Goal: Information Seeking & Learning: Learn about a topic

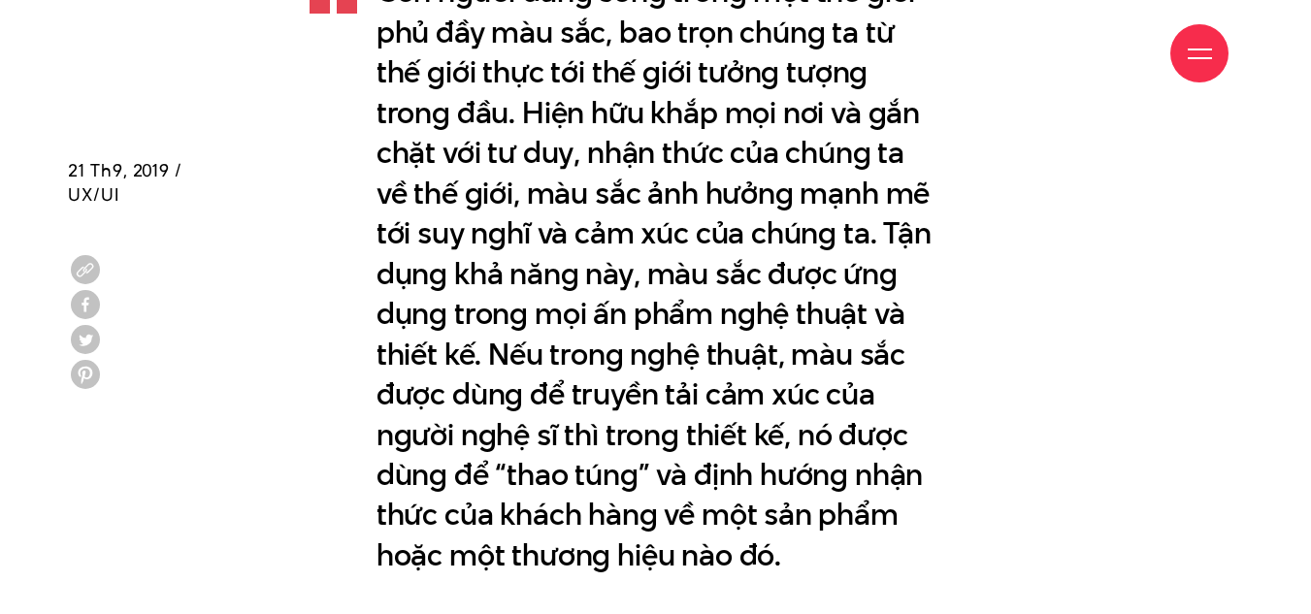
scroll to position [1261, 0]
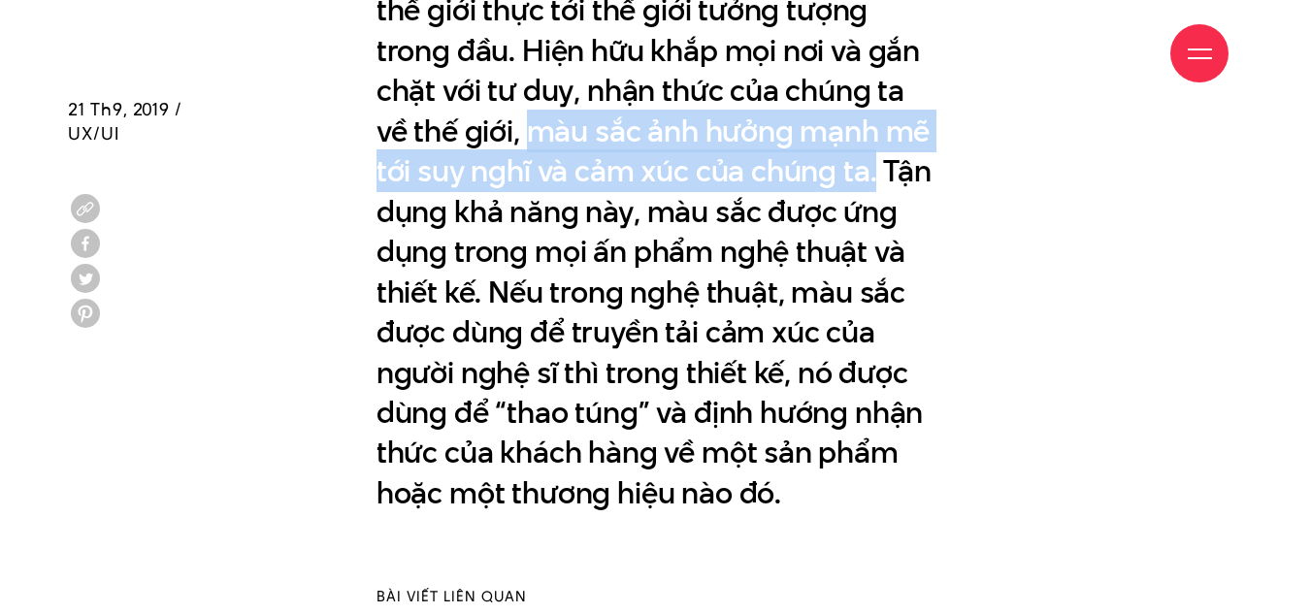
drag, startPoint x: 532, startPoint y: 131, endPoint x: 875, endPoint y: 173, distance: 346.0
click at [875, 173] on p "Con người đang sống trong một thế giới phủ đầy màu sắc, bao trọn chúng ta từ th…" at bounding box center [655, 211] width 559 height 603
copy p "màu sắc ảnh hưởng mạnh mẽ tới suy nghĩ và cảm xúc của chúng ta."
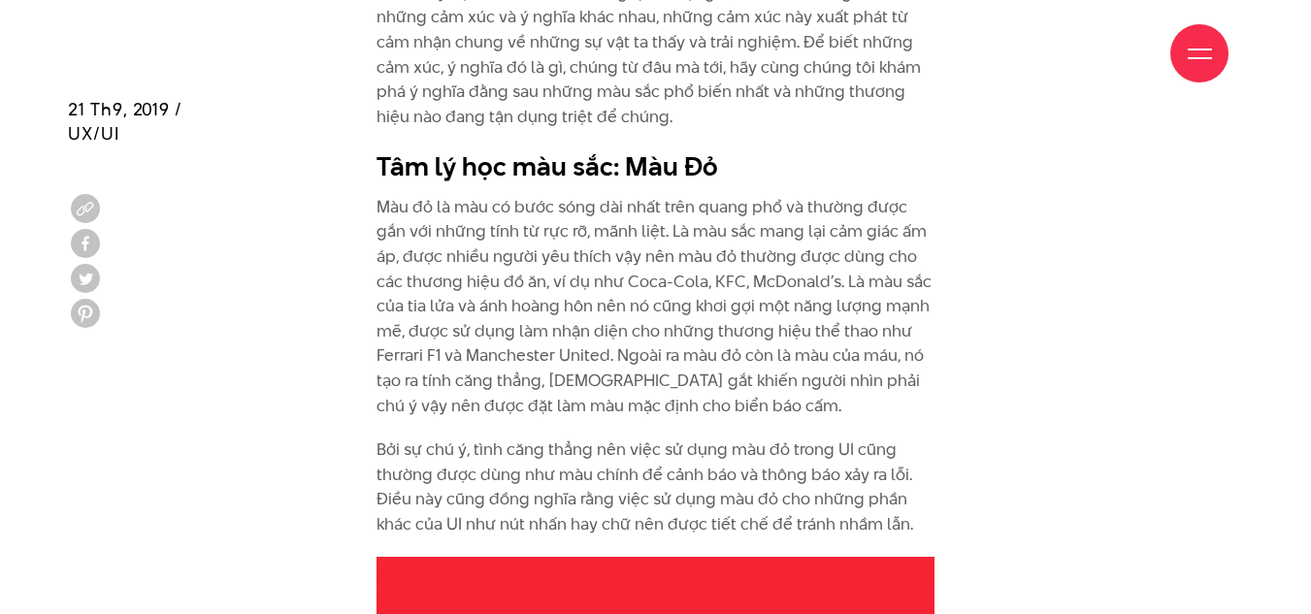
scroll to position [2380, 0]
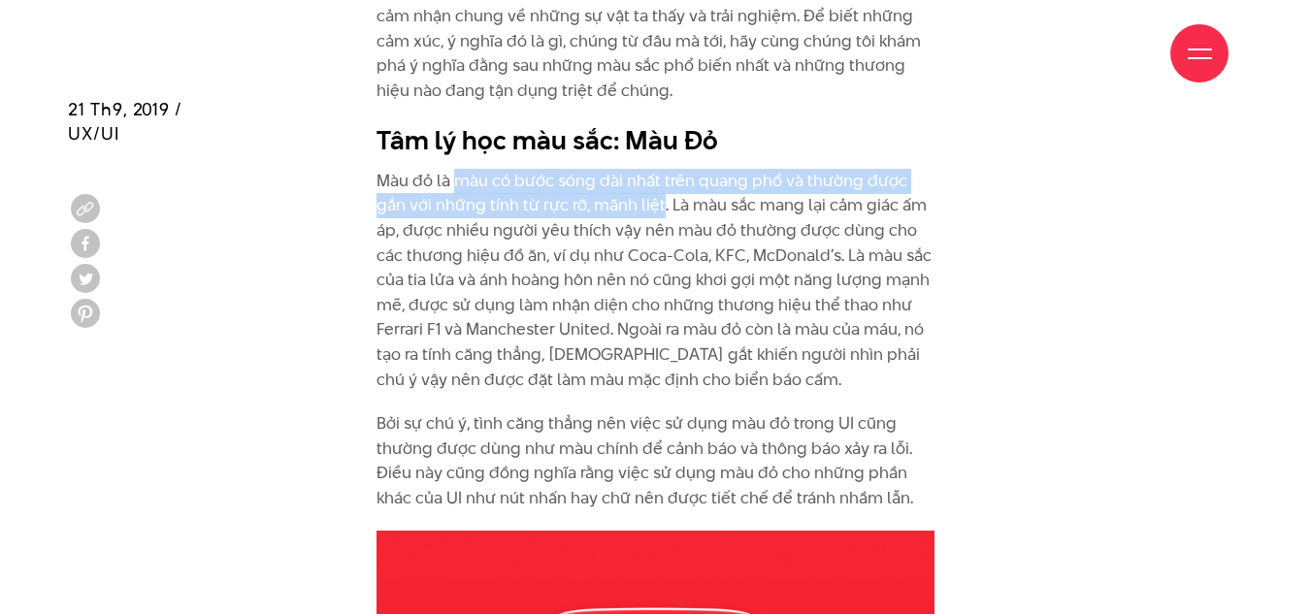
drag, startPoint x: 455, startPoint y: 179, endPoint x: 628, endPoint y: 195, distance: 173.5
click at [628, 195] on p "Màu đỏ là màu có bước sóng dài nhất trên quang phổ và thường được gắn với những…" at bounding box center [655, 280] width 559 height 223
copy p "màu có bước sóng dài nhất trên quang phổ và thường được gắn với những tính từ r…"
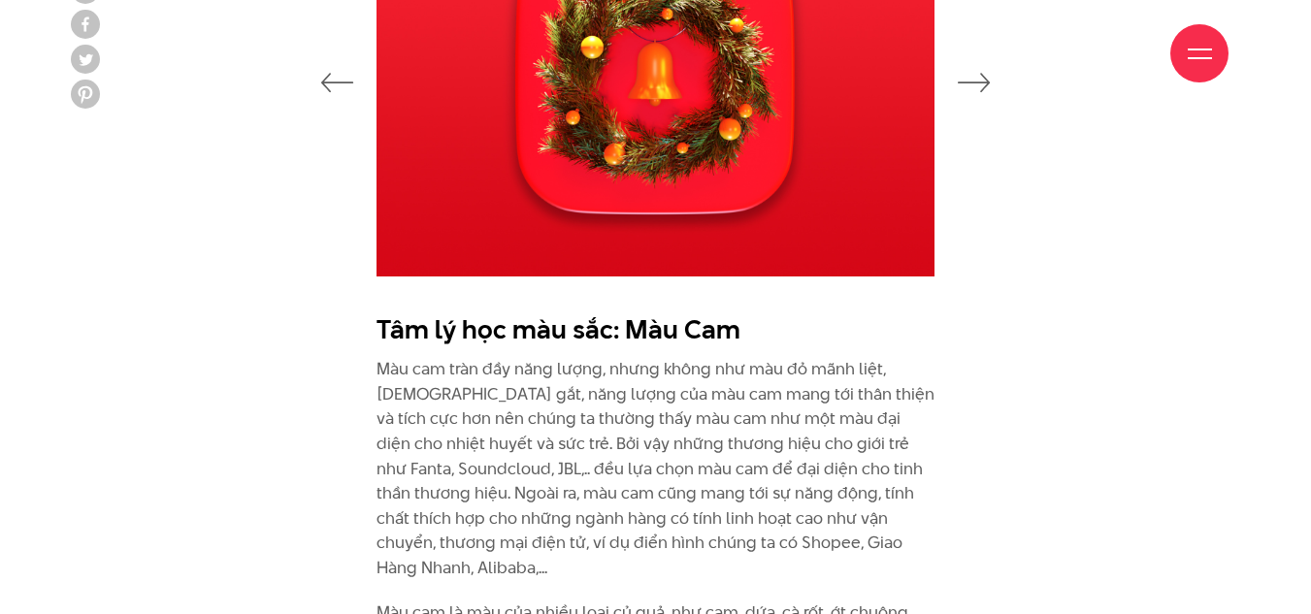
scroll to position [3253, 0]
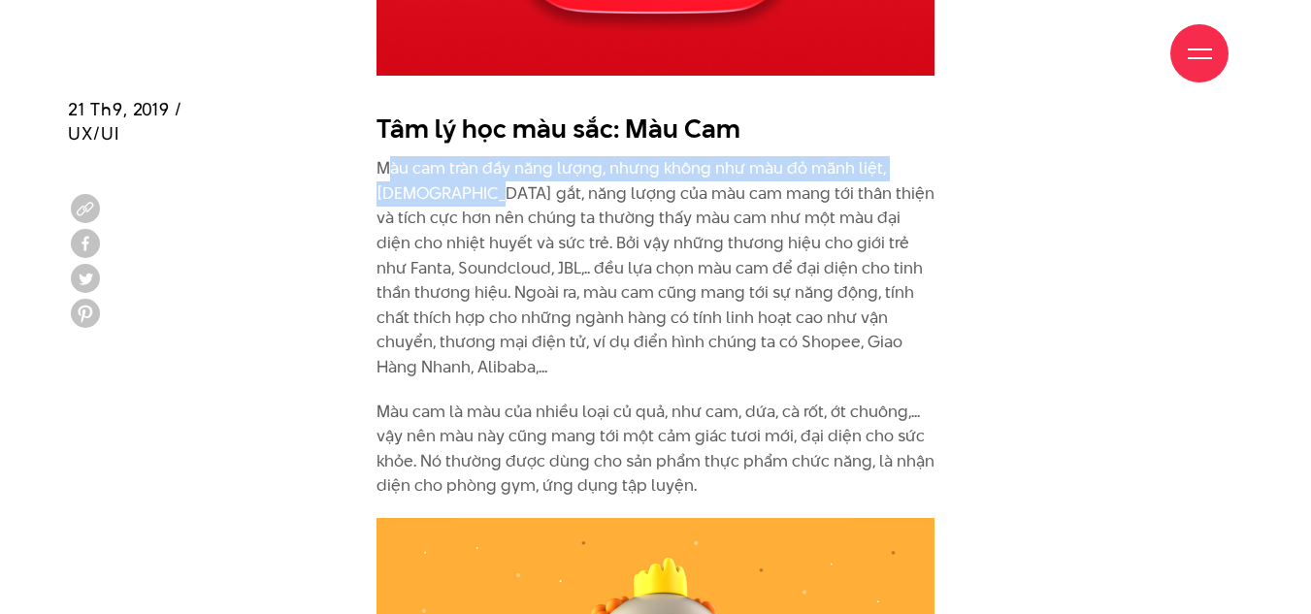
drag, startPoint x: 385, startPoint y: 169, endPoint x: 446, endPoint y: 190, distance: 64.7
click at [446, 190] on p "Màu cam tràn đầy năng lượng, nhưng không như màu đỏ mãnh liệt, [DEMOGRAPHIC_DAT…" at bounding box center [655, 267] width 559 height 223
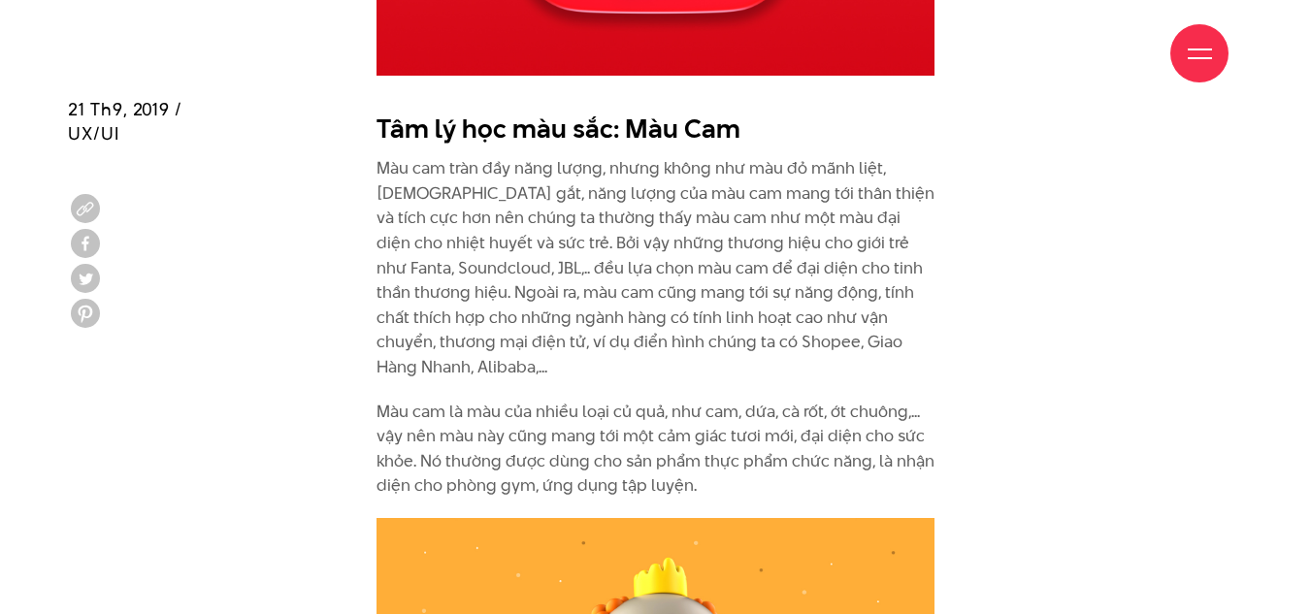
click at [377, 168] on p "Màu cam tràn đầy năng lượng, nhưng không như màu đỏ mãnh liệt, [DEMOGRAPHIC_DAT…" at bounding box center [655, 267] width 559 height 223
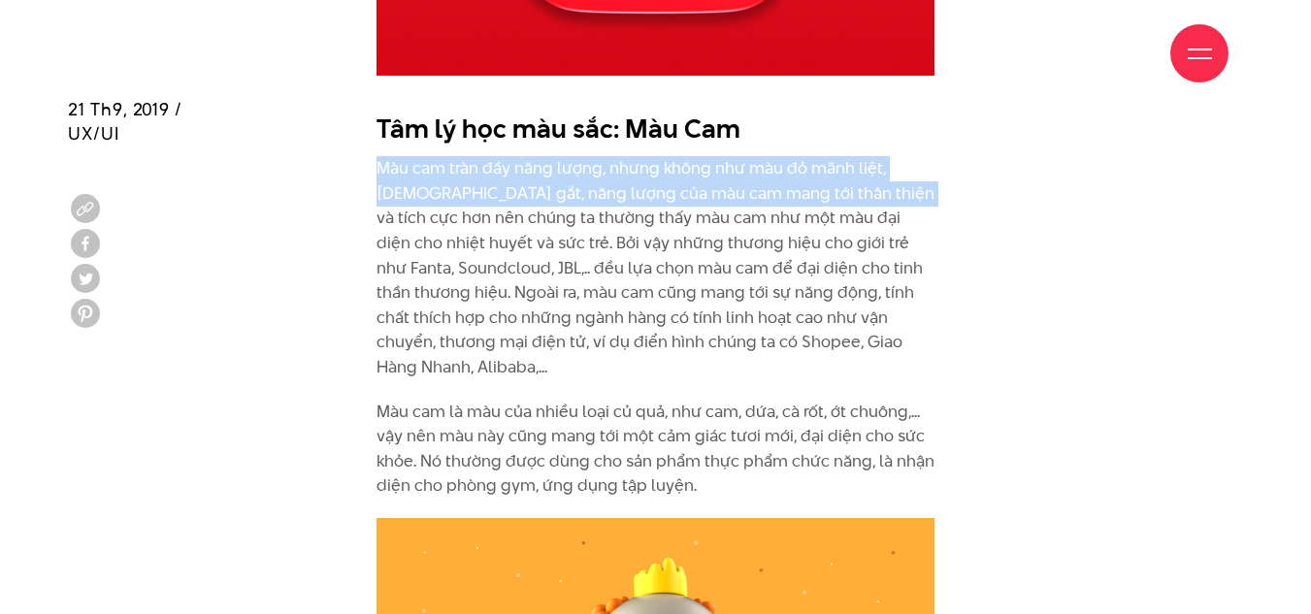
drag, startPoint x: 376, startPoint y: 167, endPoint x: 867, endPoint y: 184, distance: 491.2
click at [867, 184] on p "Màu cam tràn đầy năng lượng, nhưng không như màu đỏ mãnh liệt, [DEMOGRAPHIC_DAT…" at bounding box center [655, 267] width 559 height 223
copy p "Màu cam tràn đầy năng lượng, nhưng không như màu đỏ mãnh liệt, [DEMOGRAPHIC_DAT…"
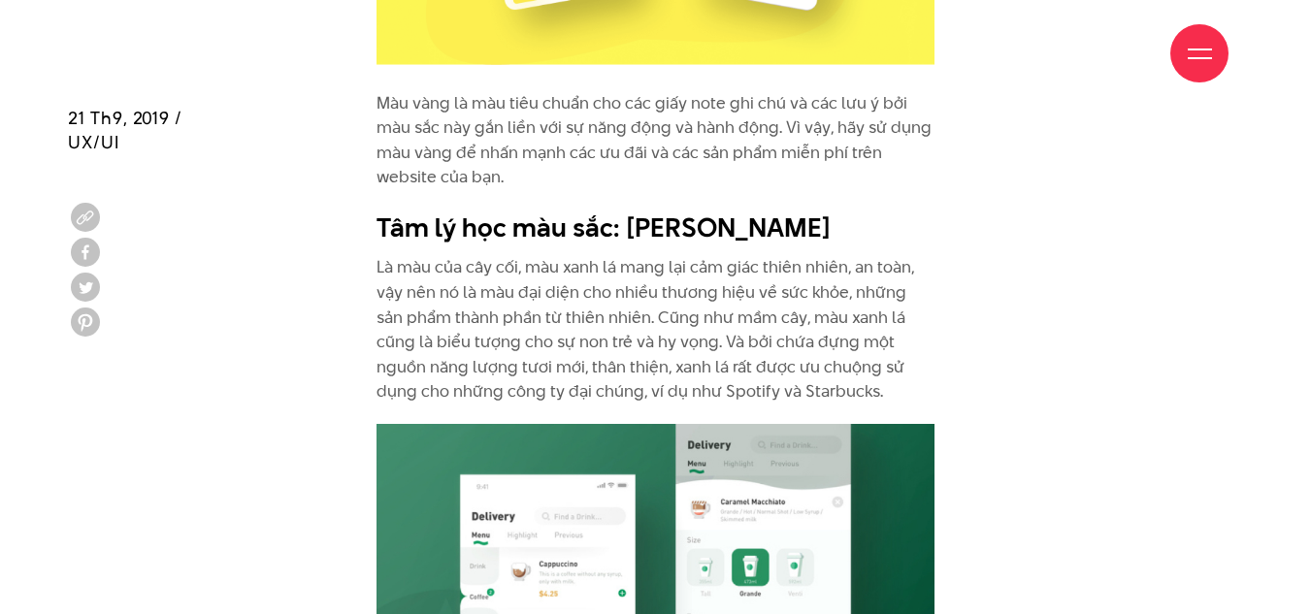
scroll to position [5148, 0]
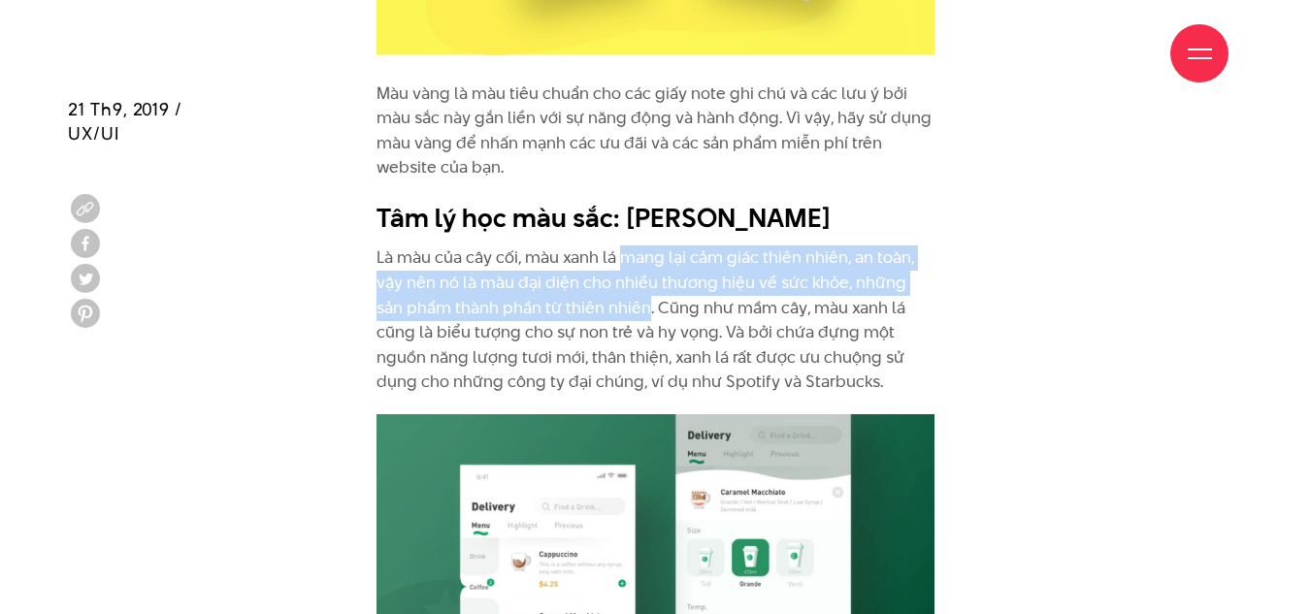
drag, startPoint x: 626, startPoint y: 208, endPoint x: 617, endPoint y: 253, distance: 46.4
click at [617, 253] on p "Là màu của cây cối, màu xanh lá mang lại cảm giác thiên nhiên, an toàn, vậy nên…" at bounding box center [655, 319] width 559 height 149
copy p "mang lại cảm giác thiên nhiên, an toàn, vậy nên nó là màu đại diện cho nhiều th…"
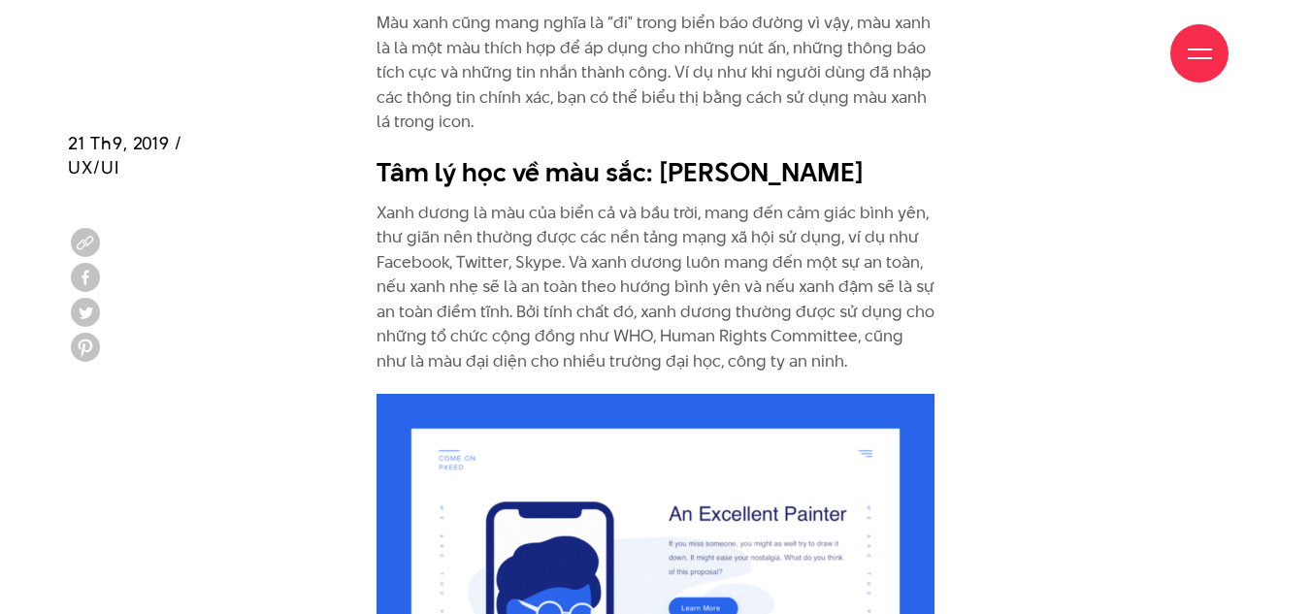
scroll to position [6118, 0]
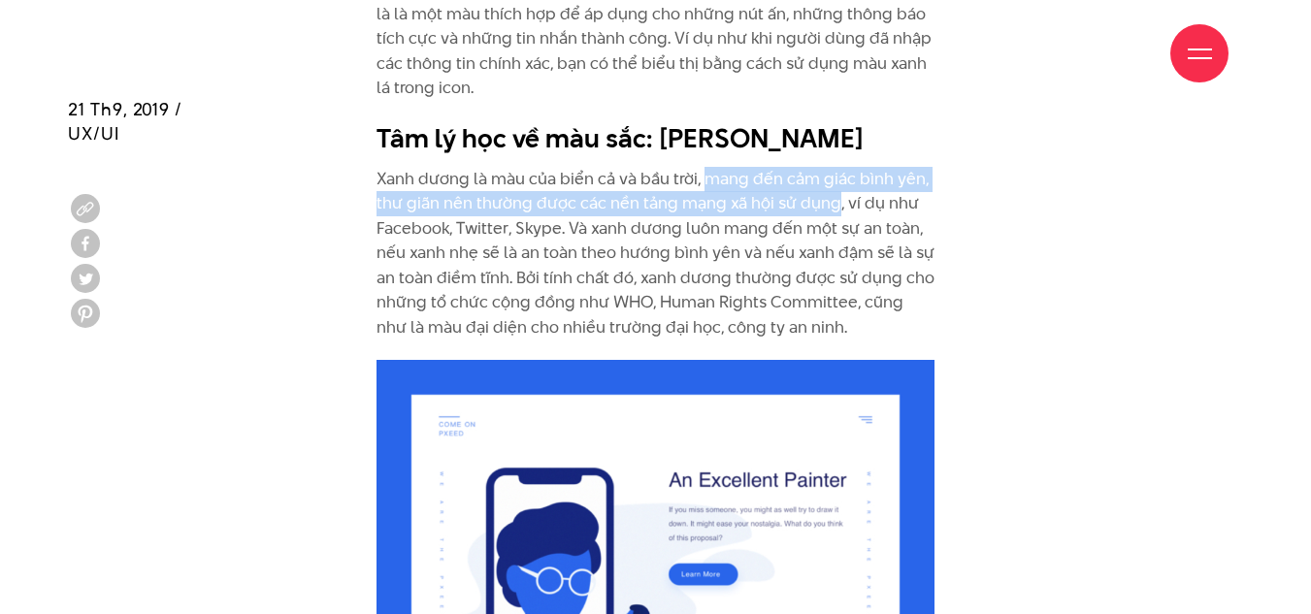
drag, startPoint x: 703, startPoint y: 126, endPoint x: 833, endPoint y: 148, distance: 131.9
click at [833, 167] on p "Xanh dương là màu của biển cả và bầu trời, mang đến cảm giác bình yên, thư giãn…" at bounding box center [655, 254] width 559 height 174
copy p "mang đến cảm giác bình yên, thư giãn nên thường được các nền tảng mạng xã hội s…"
